Goal: Task Accomplishment & Management: Complete application form

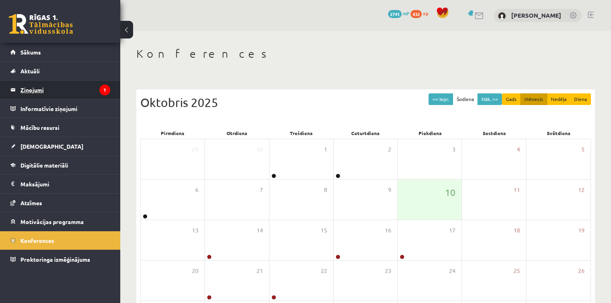
click at [77, 88] on legend "Ziņojumi 1" at bounding box center [65, 90] width 90 height 18
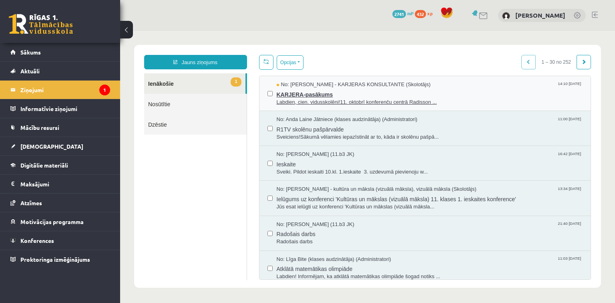
click at [307, 95] on span "KARJERA-pasākums" at bounding box center [430, 94] width 307 height 10
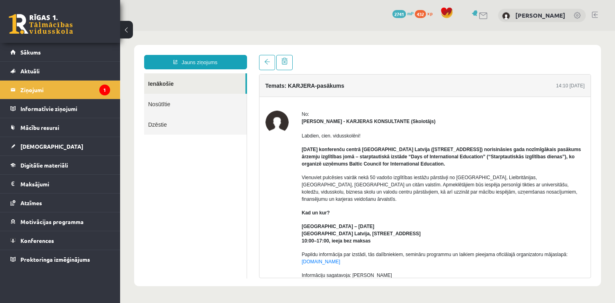
click at [167, 103] on link "Nosūtītie" at bounding box center [195, 104] width 103 height 20
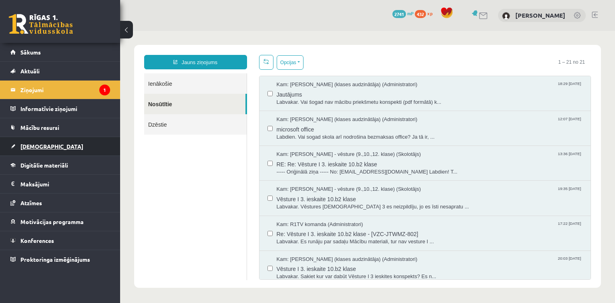
click at [40, 146] on span "[DEMOGRAPHIC_DATA]" at bounding box center [51, 146] width 63 height 7
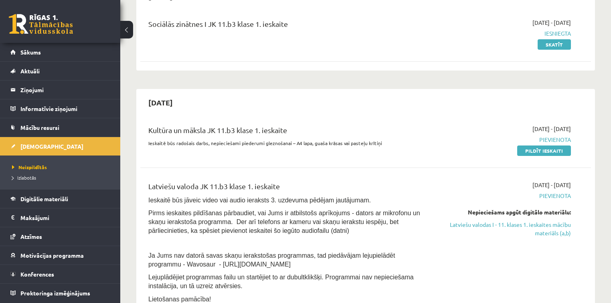
scroll to position [96, 0]
drag, startPoint x: 546, startPoint y: 151, endPoint x: 339, endPoint y: 35, distance: 237.7
click at [546, 151] on link "Pildīt ieskaiti" at bounding box center [544, 150] width 54 height 10
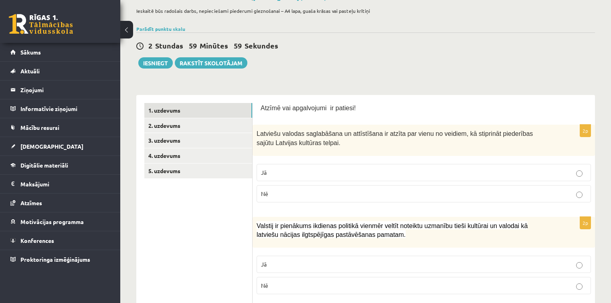
scroll to position [64, 0]
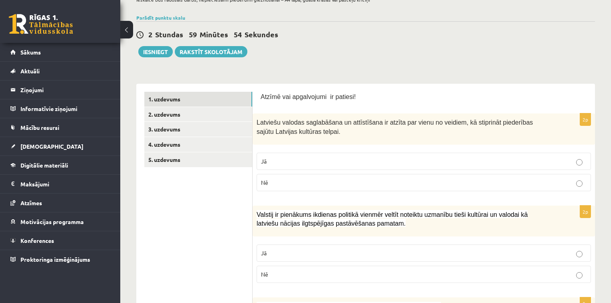
click at [403, 160] on p "Jā" at bounding box center [423, 161] width 325 height 8
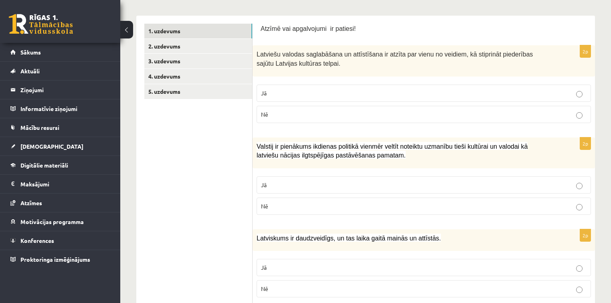
scroll to position [160, 0]
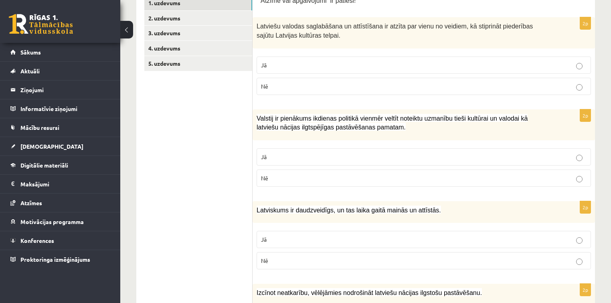
click at [373, 153] on p "Jā" at bounding box center [423, 157] width 325 height 8
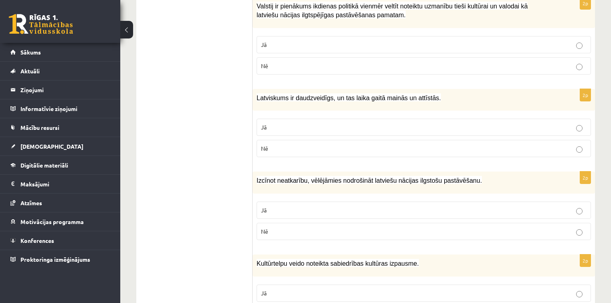
scroll to position [288, 0]
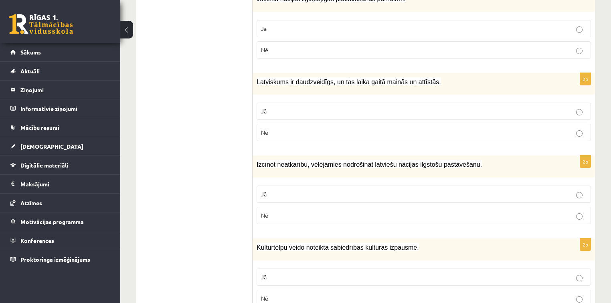
click at [367, 194] on p "Jā" at bounding box center [423, 194] width 325 height 8
drag, startPoint x: 256, startPoint y: 79, endPoint x: 424, endPoint y: 80, distance: 167.5
click at [424, 80] on p "Latviskums ir daudzveidīgs, un tas laika gaitā mainās un attīstās." at bounding box center [403, 81] width 294 height 9
copy span "Latviskums ir daudzveidīgs, un tas laika gaitā mainās un attīstās."
click at [342, 114] on label "Jā" at bounding box center [423, 111] width 334 height 17
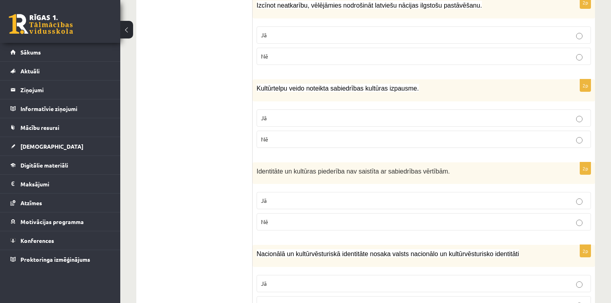
scroll to position [449, 0]
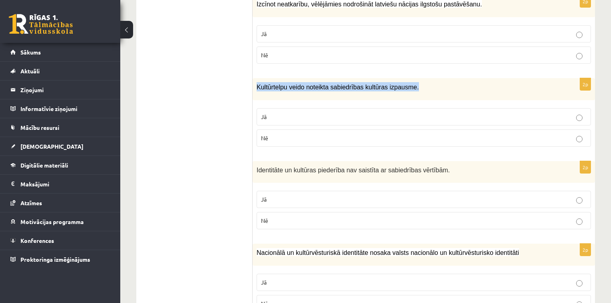
drag, startPoint x: 256, startPoint y: 84, endPoint x: 407, endPoint y: 91, distance: 150.8
click at [407, 91] on div "Kultūrtelpu veido noteikta sabiedrības kultūras izpausme." at bounding box center [423, 89] width 342 height 22
copy span "Kultūrtelpu veido noteikta sabiedrības kultūras izpausme."
click at [280, 134] on p "Nē" at bounding box center [423, 138] width 325 height 8
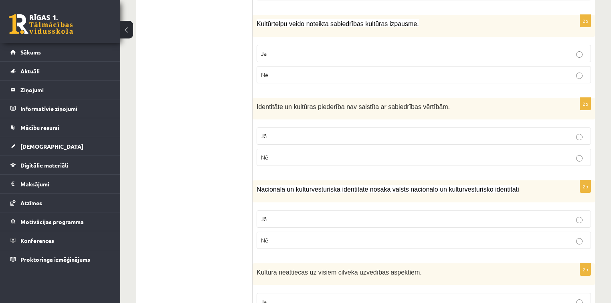
scroll to position [513, 0]
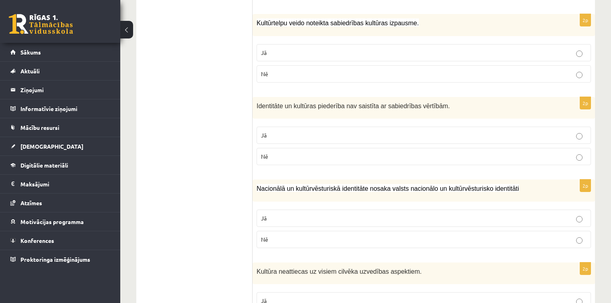
click at [308, 133] on p "Jā" at bounding box center [423, 135] width 325 height 8
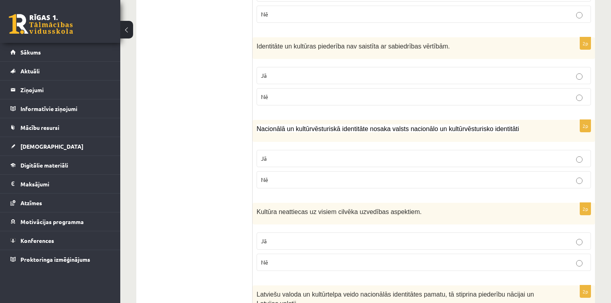
scroll to position [577, 0]
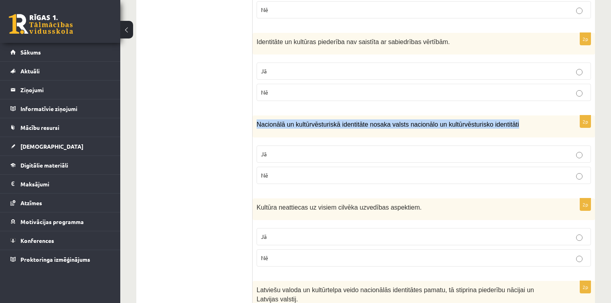
drag, startPoint x: 254, startPoint y: 121, endPoint x: 502, endPoint y: 123, distance: 248.0
click at [502, 123] on div "Nacionālā un kultūrvēsturiskā identitāte nosaka valsts nacionālo un kultūrvēstu…" at bounding box center [423, 126] width 342 height 22
copy span "Nacionālā un kultūrvēsturiskā identitāte nosaka valsts nacionālo un kultūrvēstu…"
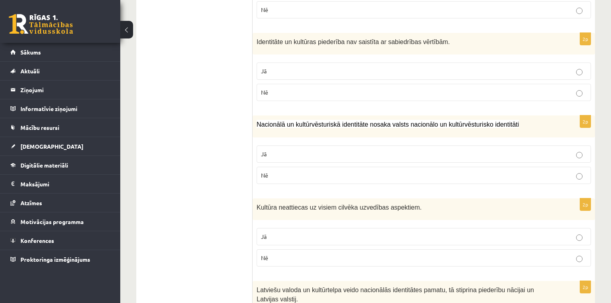
click at [297, 150] on p "Jā" at bounding box center [423, 154] width 325 height 8
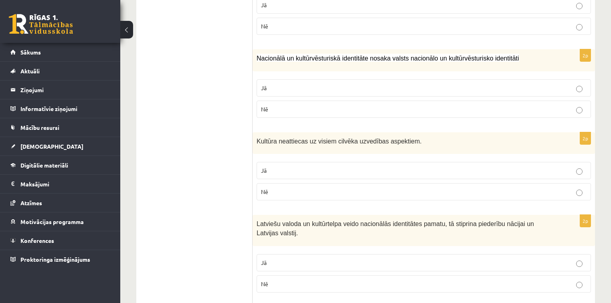
scroll to position [673, 0]
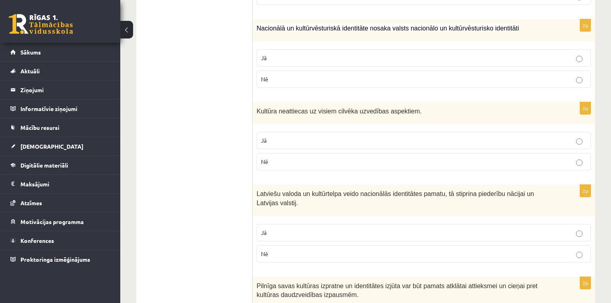
click at [314, 139] on p "Jā" at bounding box center [423, 140] width 325 height 8
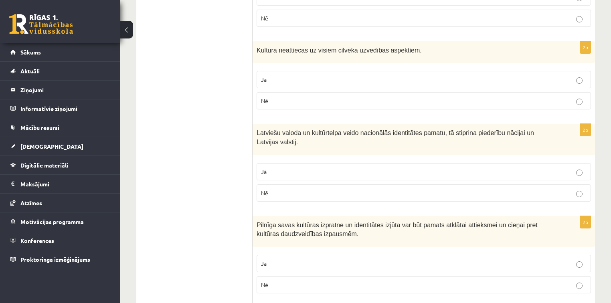
scroll to position [737, 0]
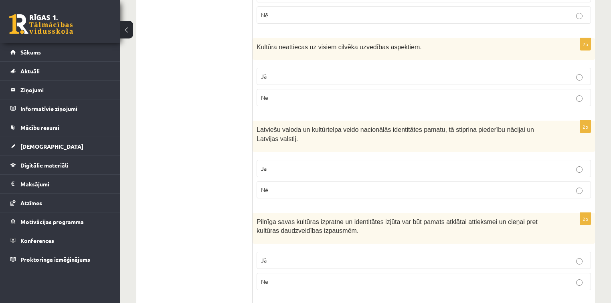
click at [300, 164] on p "Jā" at bounding box center [423, 168] width 325 height 8
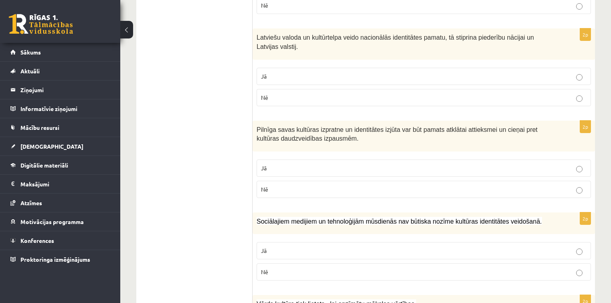
scroll to position [833, 0]
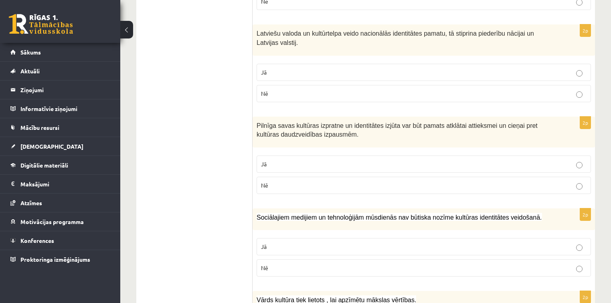
click at [300, 162] on p "Jā" at bounding box center [423, 164] width 325 height 8
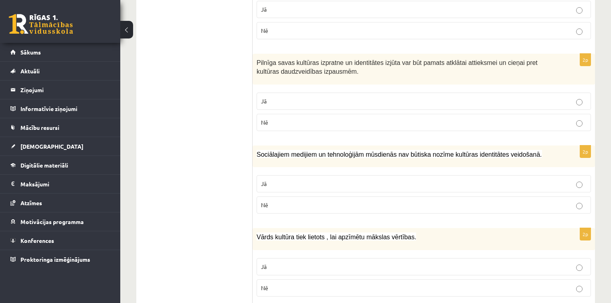
scroll to position [897, 0]
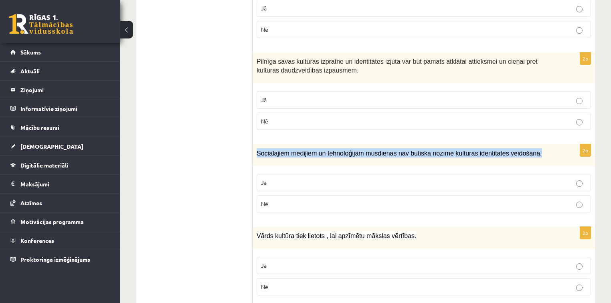
drag, startPoint x: 256, startPoint y: 146, endPoint x: 538, endPoint y: 150, distance: 281.7
click at [538, 150] on p "Sociālajiem medijiem un tehnoloģijām mūsdienās nav būtiska nozīme kultūras iden…" at bounding box center [403, 152] width 294 height 9
copy span "Sociālajiem medijiem un tehnoloģijām mūsdienās nav būtiska nozīme kultūras iden…"
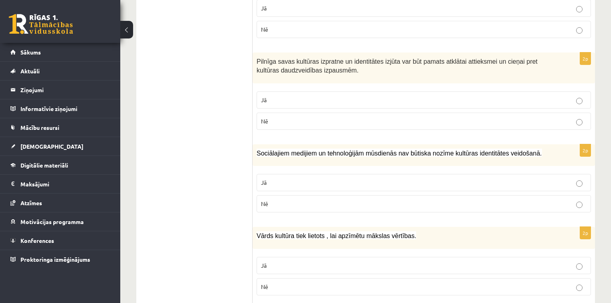
click at [354, 200] on p "Nē" at bounding box center [423, 204] width 325 height 8
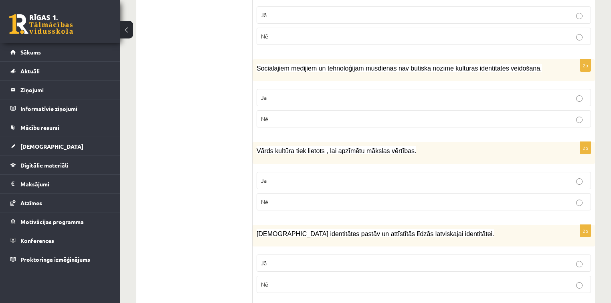
scroll to position [994, 0]
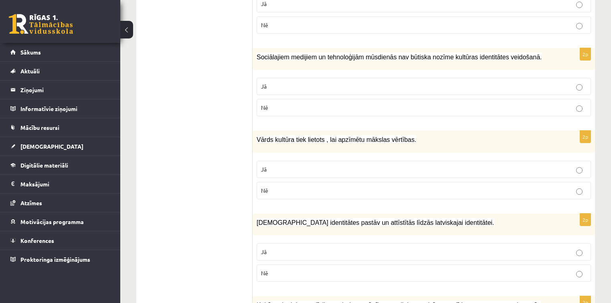
click at [345, 186] on p "Nē" at bounding box center [423, 190] width 325 height 8
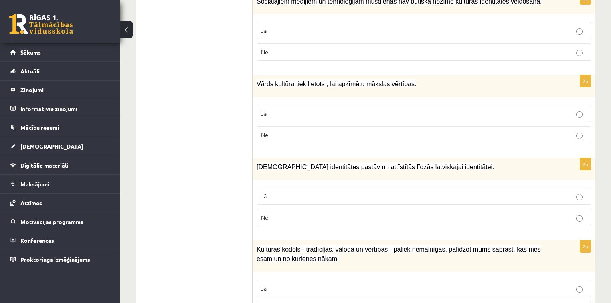
scroll to position [1058, 0]
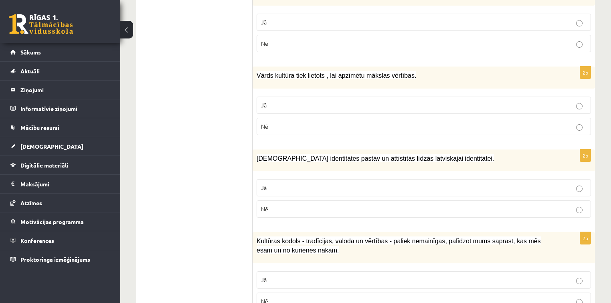
click at [338, 183] on p "Jā" at bounding box center [423, 187] width 325 height 8
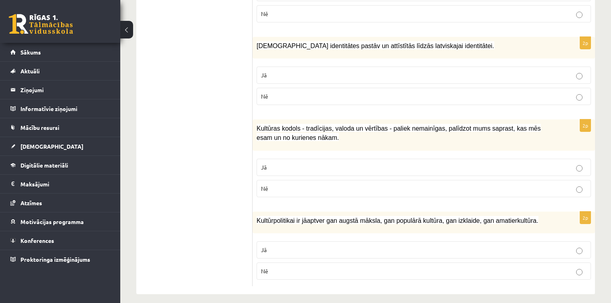
scroll to position [1171, 0]
click at [329, 163] on p "Jā" at bounding box center [423, 166] width 325 height 8
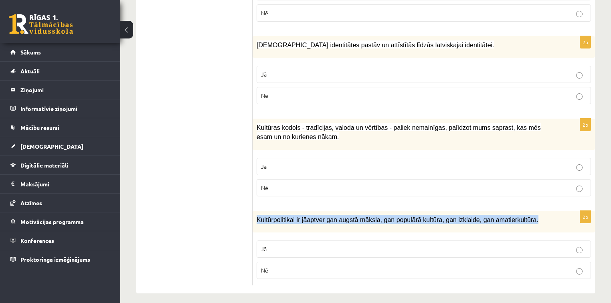
drag, startPoint x: 256, startPoint y: 213, endPoint x: 525, endPoint y: 214, distance: 268.8
click at [525, 215] on p "Kultūrpolitikai ir jāaptver gan augstā māksla, gan populārā kultūra, gan izklai…" at bounding box center [403, 219] width 294 height 9
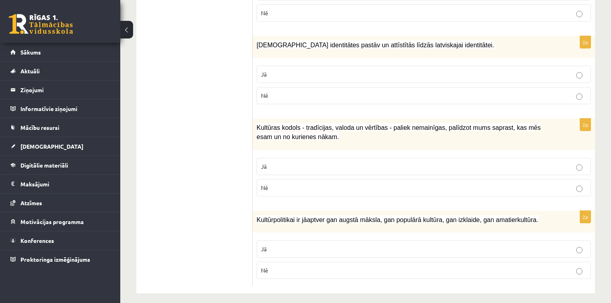
drag, startPoint x: 363, startPoint y: 241, endPoint x: 316, endPoint y: 238, distance: 47.8
click at [363, 245] on p "Jā" at bounding box center [423, 249] width 325 height 8
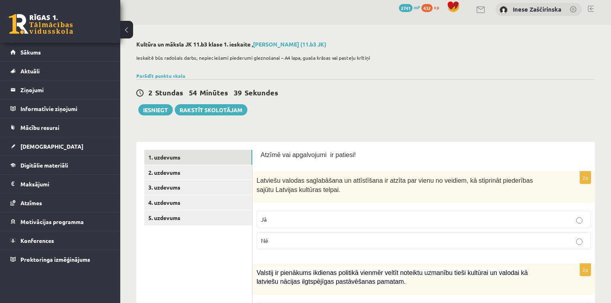
scroll to position [0, 0]
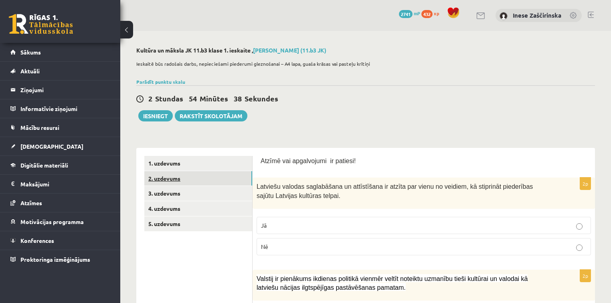
click at [184, 177] on link "2. uzdevums" at bounding box center [198, 178] width 108 height 15
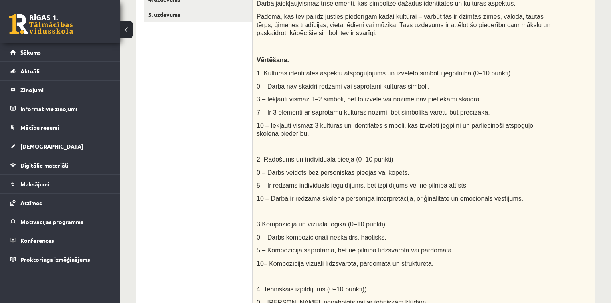
scroll to position [160, 0]
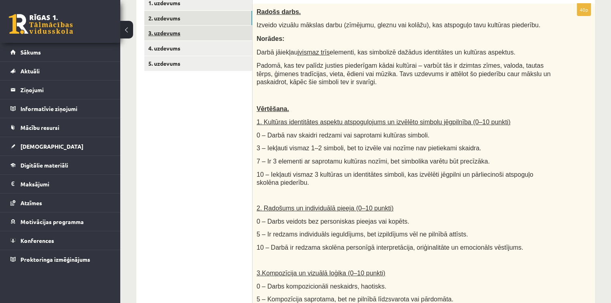
click at [158, 35] on link "3. uzdevums" at bounding box center [198, 33] width 108 height 15
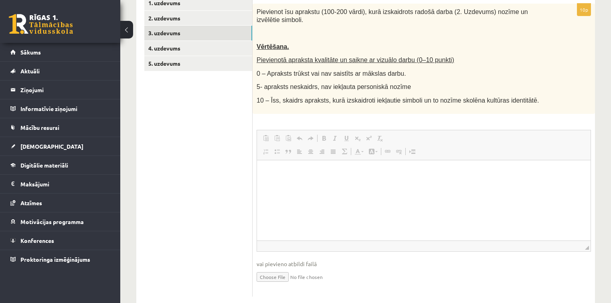
scroll to position [0, 0]
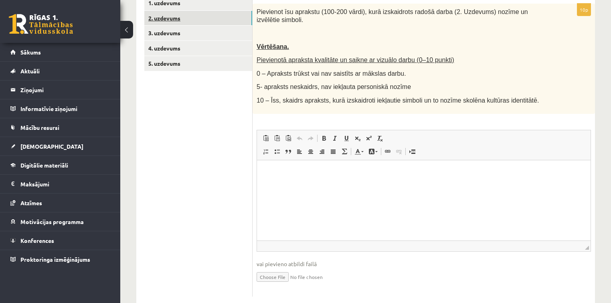
click at [194, 17] on link "2. uzdevums" at bounding box center [198, 18] width 108 height 15
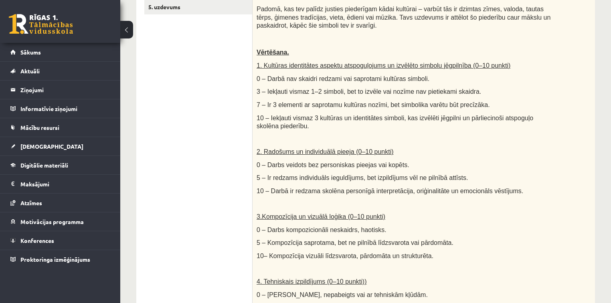
scroll to position [133, 0]
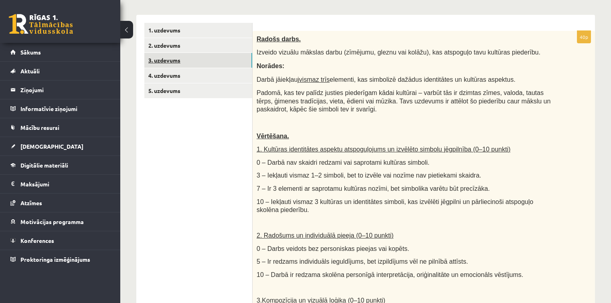
click at [169, 58] on link "3. uzdevums" at bounding box center [198, 60] width 108 height 15
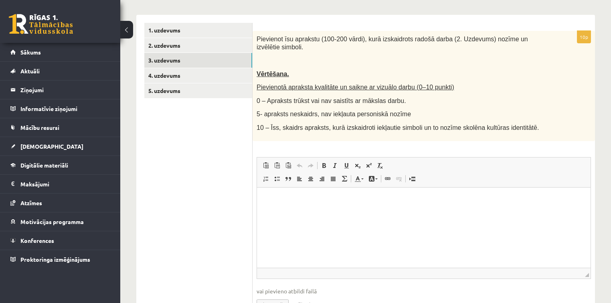
scroll to position [0, 0]
click at [178, 75] on link "4. uzdevums" at bounding box center [198, 75] width 108 height 15
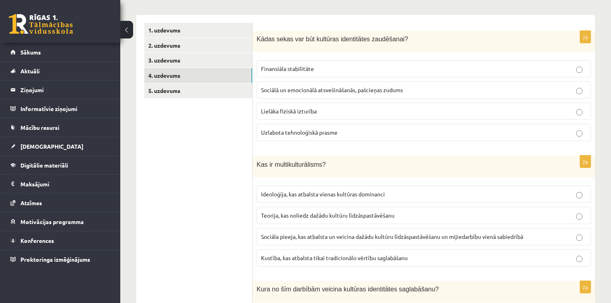
click at [346, 88] on span "Sociālā un emocionālā atsvešināšanās, pašcieņas zudums" at bounding box center [332, 89] width 142 height 7
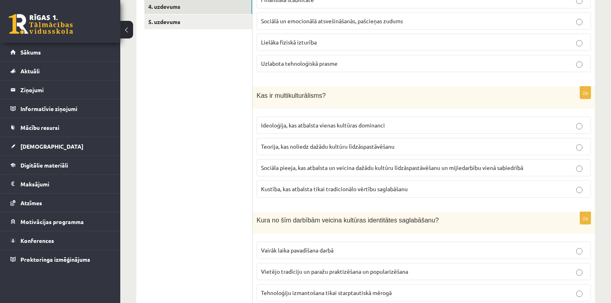
scroll to position [229, 0]
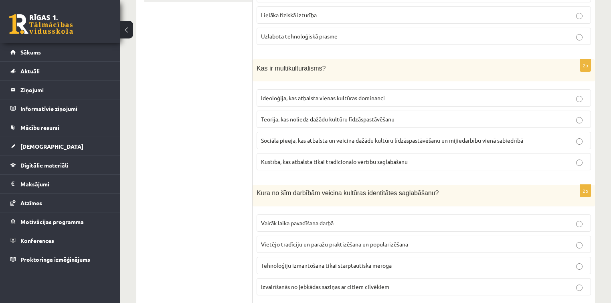
click at [333, 141] on span "Sociāla pieeja, kas atbalsta un veicina dažādu kultūru līdzāspastāvēšanu un mij…" at bounding box center [392, 140] width 262 height 7
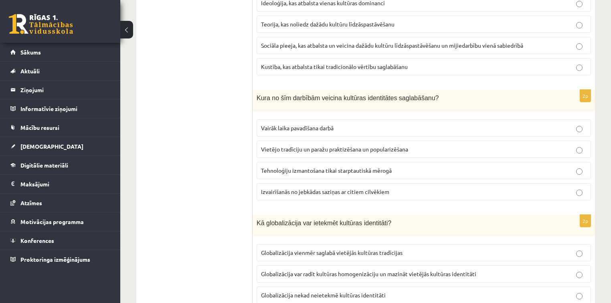
scroll to position [325, 0]
click at [283, 144] on span "Vietējo tradīciju un paražu praktizēšana un popularizēšana" at bounding box center [334, 147] width 147 height 7
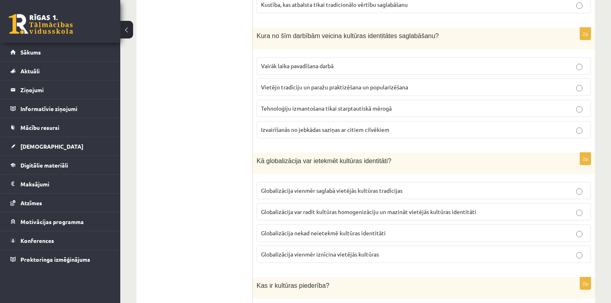
scroll to position [454, 0]
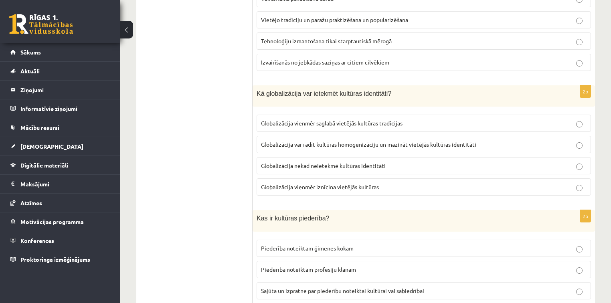
click at [296, 141] on span "Globalizācija var radīt kultūras homogenizāciju un mazināt vietējās kultūras id…" at bounding box center [368, 144] width 215 height 7
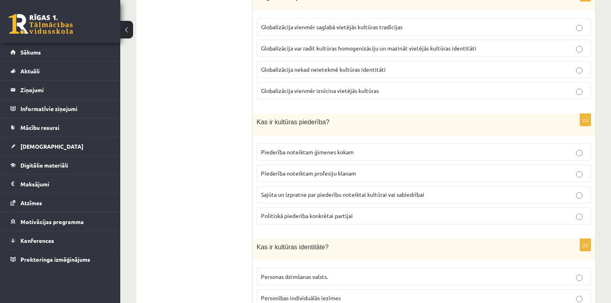
scroll to position [582, 0]
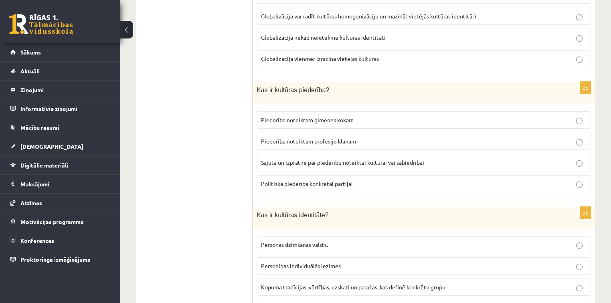
click at [290, 159] on span "Sajūta un izpratne par piederību noteiktai kultūrai vai sabiedrībai" at bounding box center [342, 162] width 163 height 7
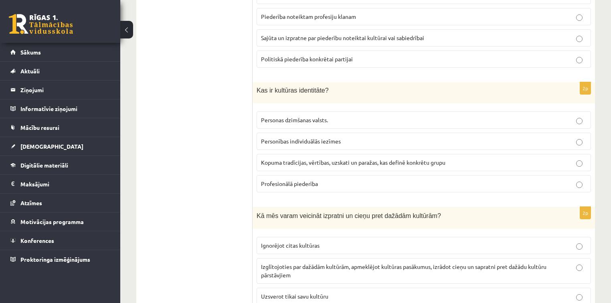
scroll to position [710, 0]
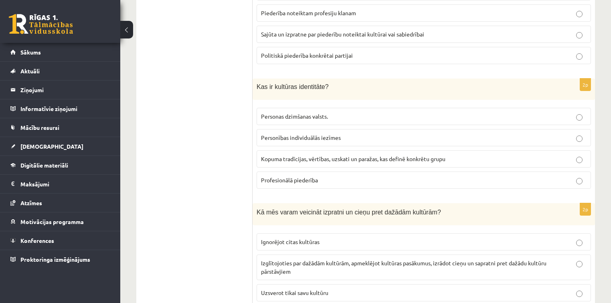
click at [303, 155] on p "Kopuma tradīcijas, vērtības, uzskati un paražas, kas definē konkrētu grupu" at bounding box center [423, 159] width 325 height 8
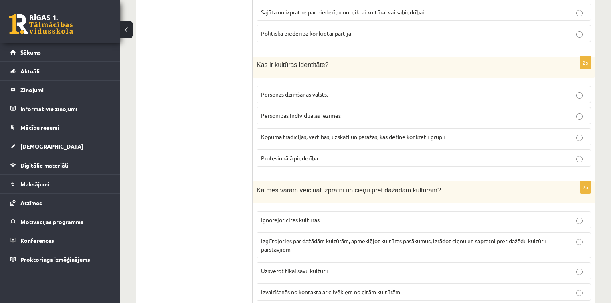
scroll to position [806, 0]
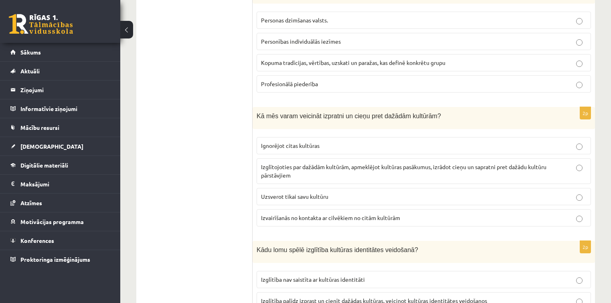
click at [306, 168] on p "Izglītojoties par dažādām kultūrām, apmeklējot kultūras pasākumus, izrādot cieņ…" at bounding box center [423, 171] width 325 height 17
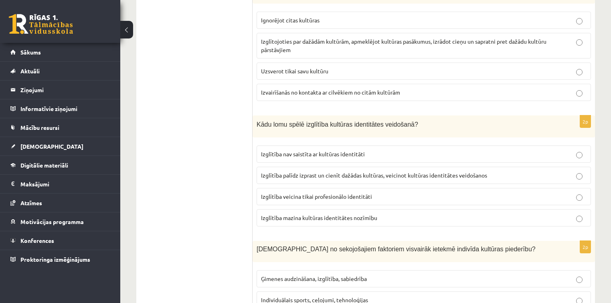
scroll to position [934, 0]
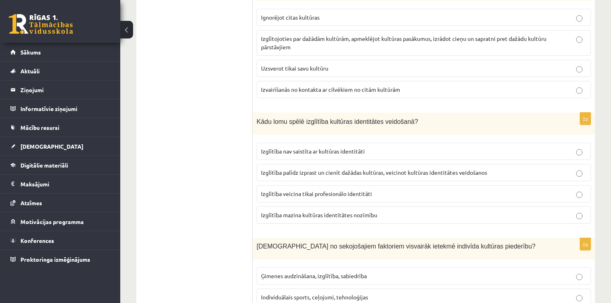
click at [307, 169] on span "Izglītība palīdz izprast un cienīt dažādas kultūras, veicinot kultūras identitā…" at bounding box center [374, 172] width 226 height 7
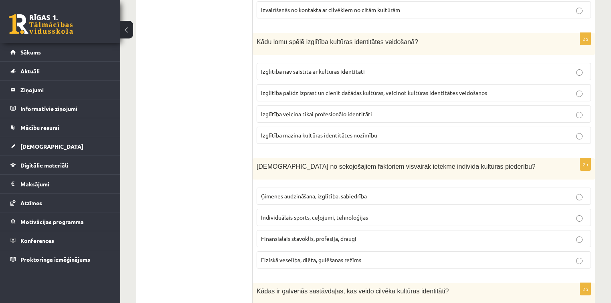
scroll to position [1030, 0]
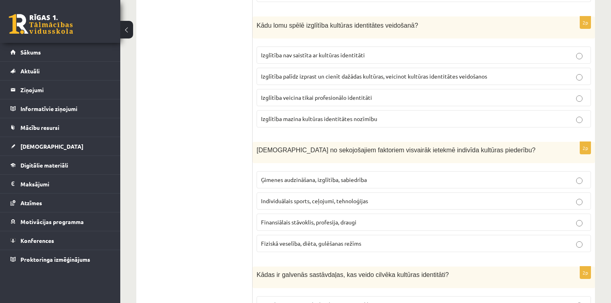
click at [309, 176] on span "Ģimenes audzināšana, izglītība, sabiedrība" at bounding box center [314, 179] width 106 height 7
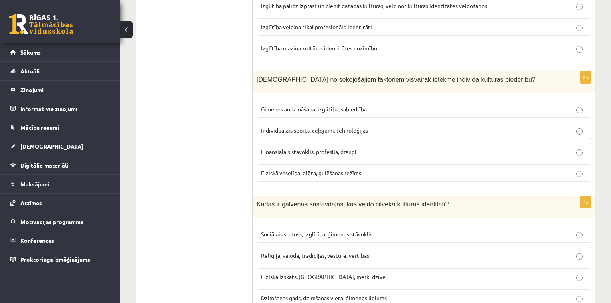
scroll to position [1127, 0]
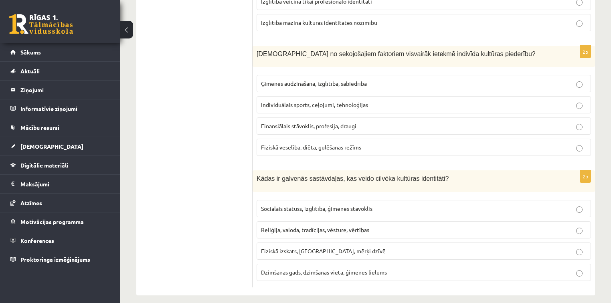
click at [367, 226] on span "Reliģija, valoda, tradīcijas, vēsture, vērtības" at bounding box center [315, 229] width 108 height 7
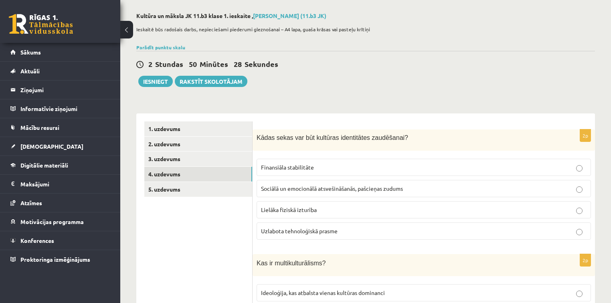
scroll to position [0, 0]
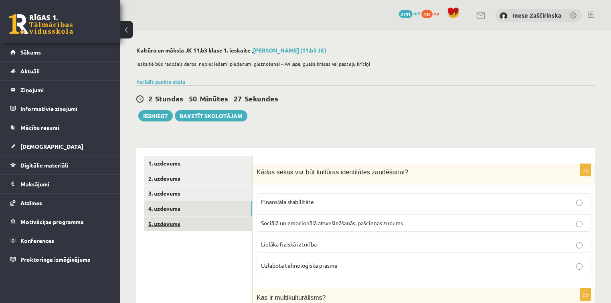
click at [171, 220] on link "5. uzdevums" at bounding box center [198, 223] width 108 height 15
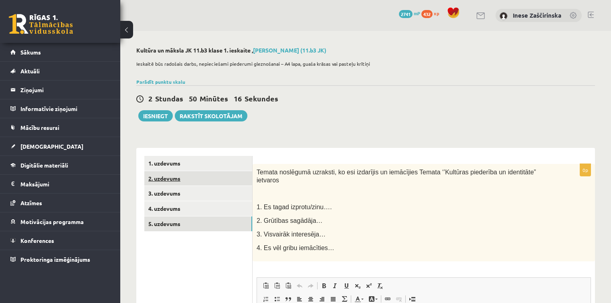
click at [183, 179] on link "2. uzdevums" at bounding box center [198, 178] width 108 height 15
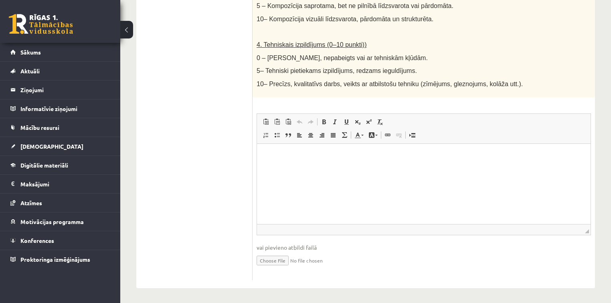
scroll to position [454, 0]
click at [274, 260] on input "file" at bounding box center [423, 260] width 334 height 16
type input "**********"
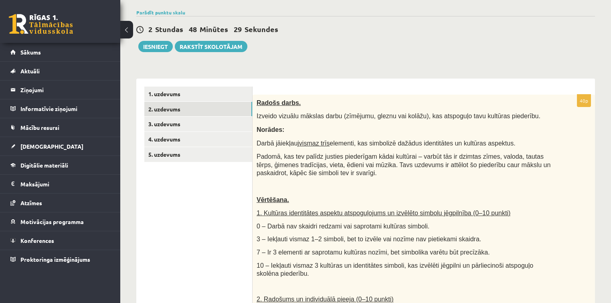
scroll to position [69, 0]
click at [165, 123] on link "3. uzdevums" at bounding box center [198, 124] width 108 height 15
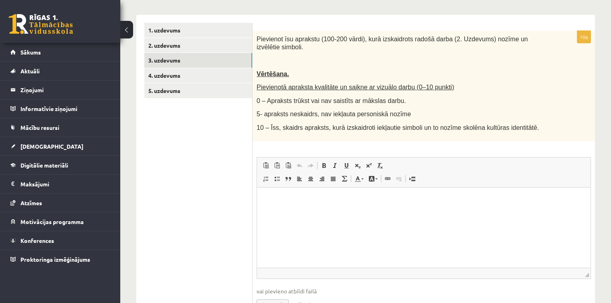
scroll to position [133, 0]
click at [300, 210] on html at bounding box center [423, 199] width 333 height 24
click at [282, 200] on p "Визуальный текстовый редактор, wiswyg-editor-user-answer-47433776997180" at bounding box center [423, 199] width 317 height 8
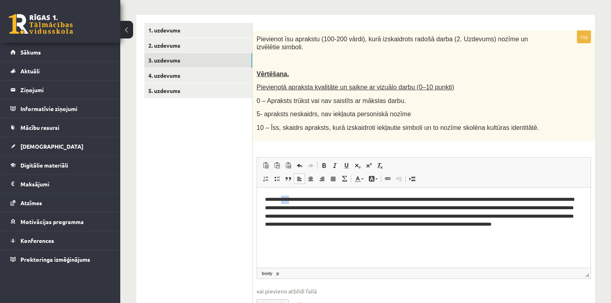
drag, startPoint x: 282, startPoint y: 200, endPoint x: 375, endPoint y: 189, distance: 93.2
click at [302, 202] on p "**********" at bounding box center [424, 216] width 318 height 42
click at [317, 239] on html "**********" at bounding box center [423, 216] width 333 height 58
click at [568, 223] on p "**********" at bounding box center [424, 216] width 318 height 42
click at [323, 245] on html "**********" at bounding box center [423, 216] width 333 height 58
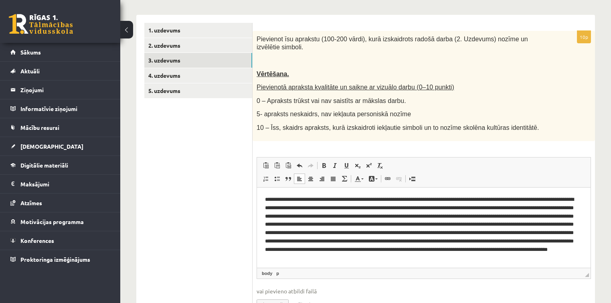
scroll to position [2, 0]
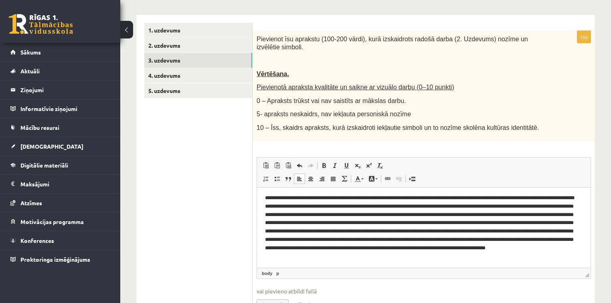
click at [505, 213] on p "Визуальный текстовый редактор, wiswyg-editor-user-answer-47433776997180" at bounding box center [421, 227] width 313 height 67
click at [383, 230] on p "Визуальный текстовый редактор, wiswyg-editor-user-answer-47433776997180" at bounding box center [421, 227] width 313 height 67
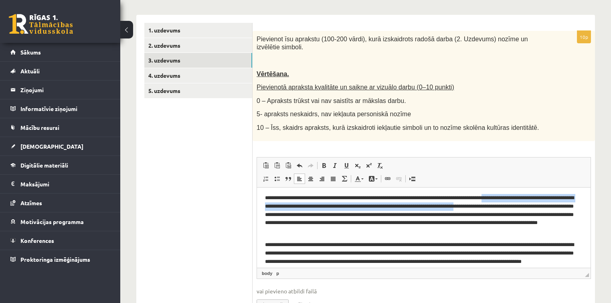
click at [519, 203] on p "**********" at bounding box center [421, 215] width 313 height 42
click at [538, 197] on p "**********" at bounding box center [421, 215] width 313 height 42
click at [536, 198] on p "**********" at bounding box center [421, 215] width 313 height 42
click at [538, 197] on p "**********" at bounding box center [421, 215] width 313 height 42
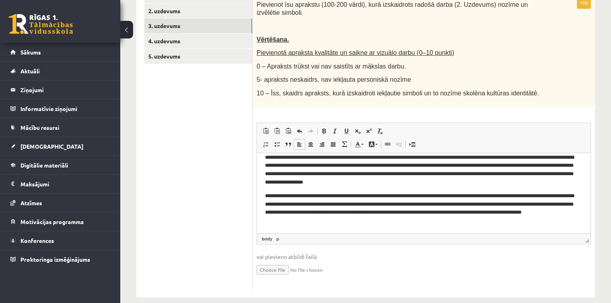
scroll to position [169, 0]
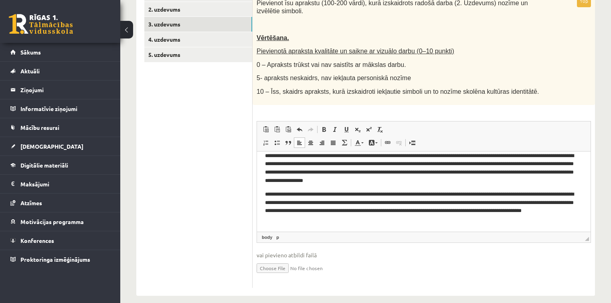
click at [397, 221] on p "**********" at bounding box center [421, 206] width 313 height 33
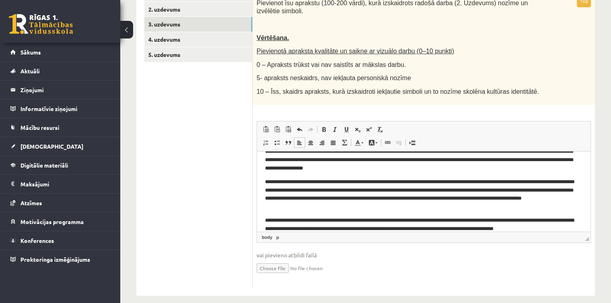
scroll to position [42, 0]
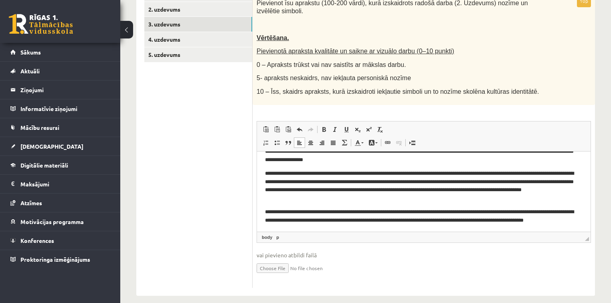
click at [278, 226] on p "**********" at bounding box center [421, 220] width 313 height 25
click at [300, 229] on p "**********" at bounding box center [421, 220] width 313 height 25
click at [321, 225] on p "**********" at bounding box center [421, 220] width 313 height 25
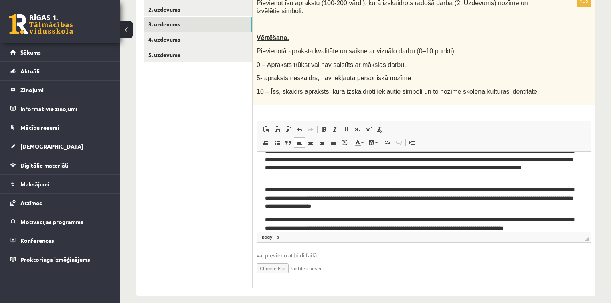
scroll to position [72, 0]
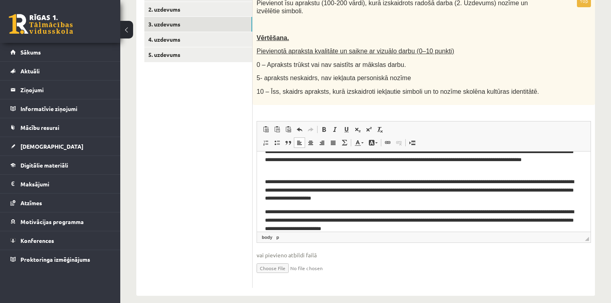
click at [362, 228] on p "**********" at bounding box center [421, 220] width 313 height 25
click at [563, 218] on p "**********" at bounding box center [421, 220] width 313 height 25
click at [418, 226] on p "**********" at bounding box center [421, 220] width 313 height 25
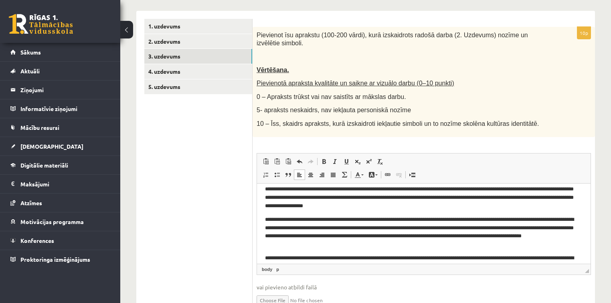
scroll to position [32, 0]
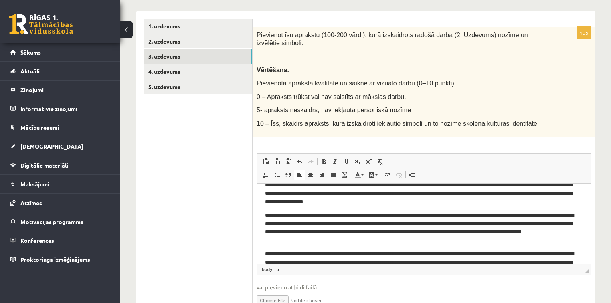
click at [551, 215] on p "**********" at bounding box center [421, 227] width 313 height 33
click at [532, 213] on p "**********" at bounding box center [421, 227] width 313 height 33
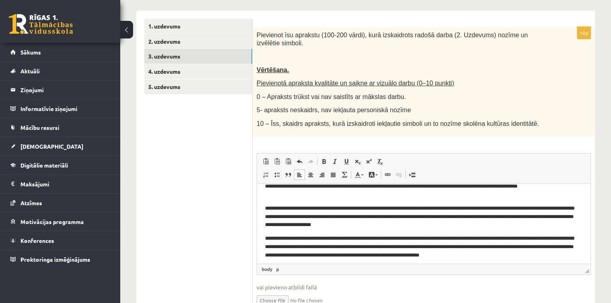
scroll to position [83, 0]
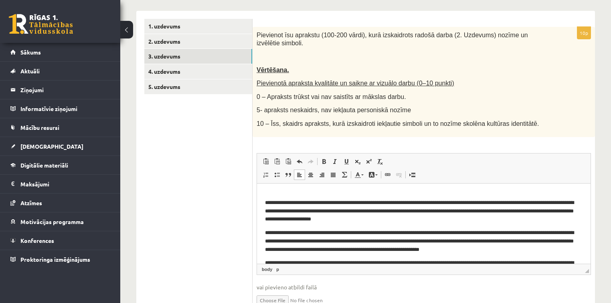
drag, startPoint x: 383, startPoint y: 220, endPoint x: 386, endPoint y: 224, distance: 4.6
click at [383, 220] on p "**********" at bounding box center [421, 210] width 313 height 25
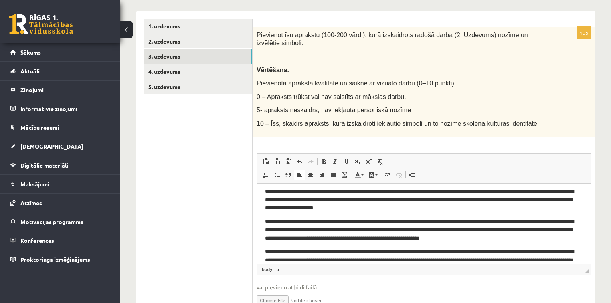
scroll to position [96, 0]
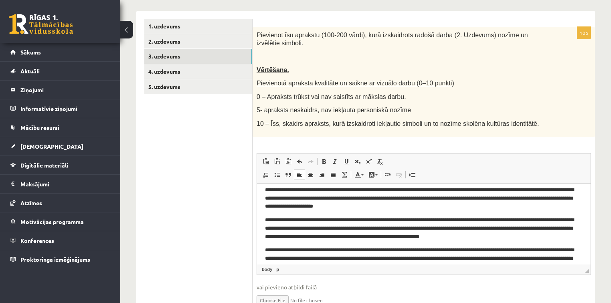
click at [345, 218] on p "**********" at bounding box center [421, 228] width 313 height 25
click at [354, 222] on p "**********" at bounding box center [421, 228] width 313 height 25
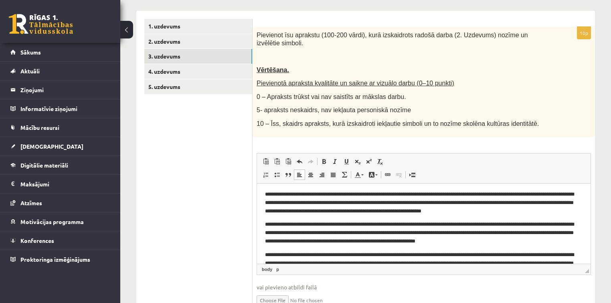
scroll to position [135, 0]
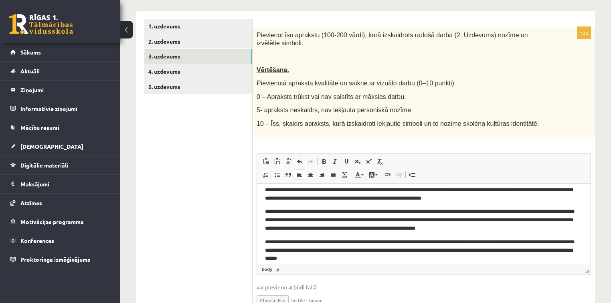
click at [282, 212] on p "**********" at bounding box center [421, 219] width 313 height 25
click at [299, 211] on p "**********" at bounding box center [421, 219] width 313 height 25
click at [284, 210] on p "**********" at bounding box center [421, 219] width 313 height 25
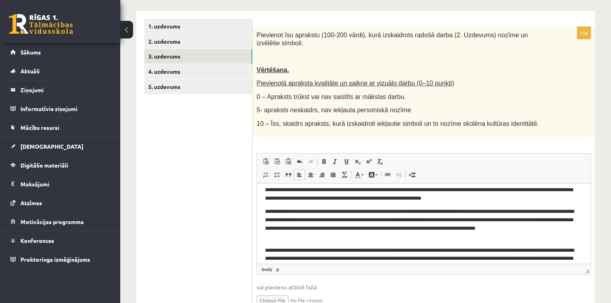
click at [367, 209] on p "**********" at bounding box center [421, 223] width 313 height 33
click at [448, 207] on body "**********" at bounding box center [423, 163] width 317 height 214
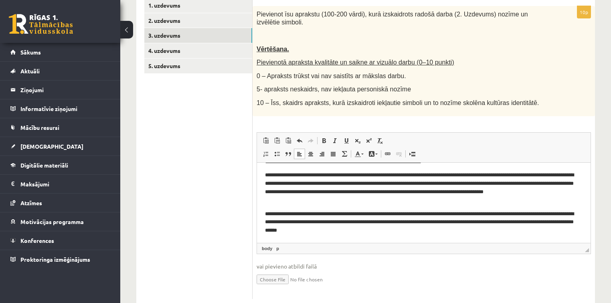
scroll to position [169, 0]
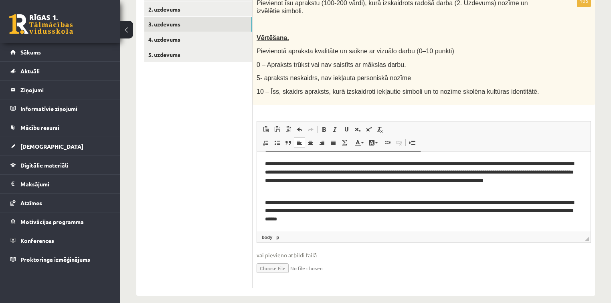
click at [518, 201] on p "**********" at bounding box center [421, 210] width 313 height 25
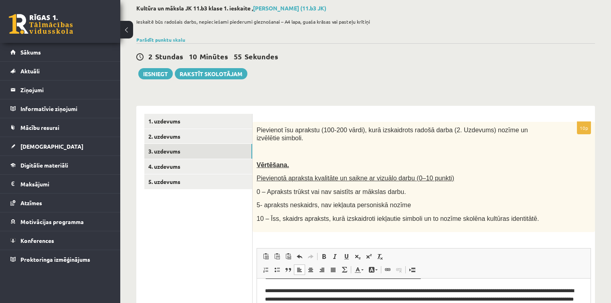
scroll to position [41, 0]
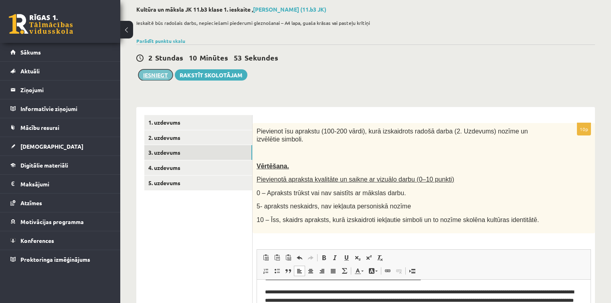
click at [157, 75] on button "Iesniegt" at bounding box center [155, 74] width 34 height 11
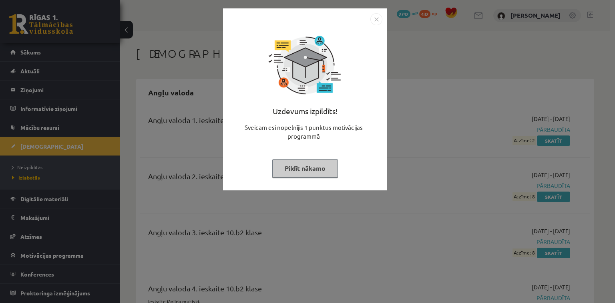
click at [303, 167] on button "Pildīt nākamo" at bounding box center [305, 168] width 66 height 18
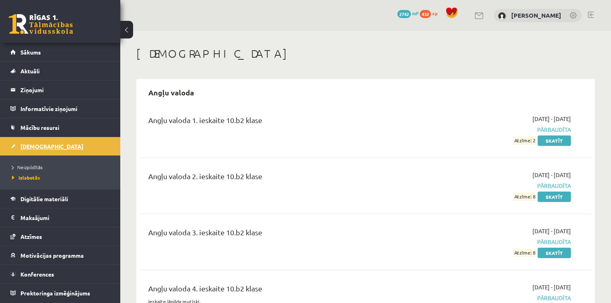
click at [36, 141] on link "[DEMOGRAPHIC_DATA]" at bounding box center [60, 146] width 100 height 18
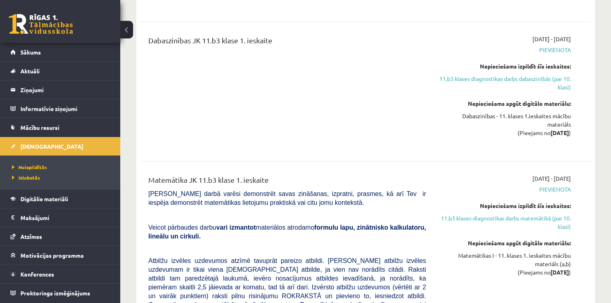
scroll to position [609, 0]
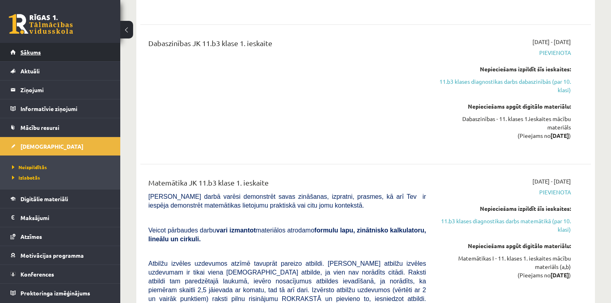
click at [31, 53] on span "Sākums" at bounding box center [30, 51] width 20 height 7
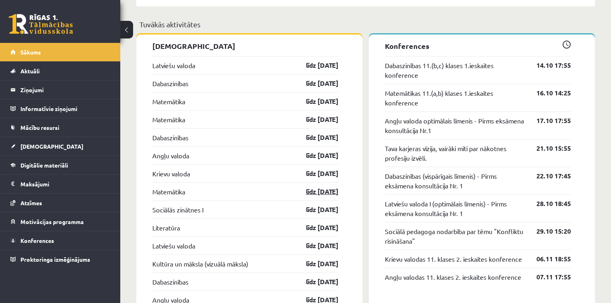
scroll to position [737, 0]
